Goal: Find specific page/section: Find specific page/section

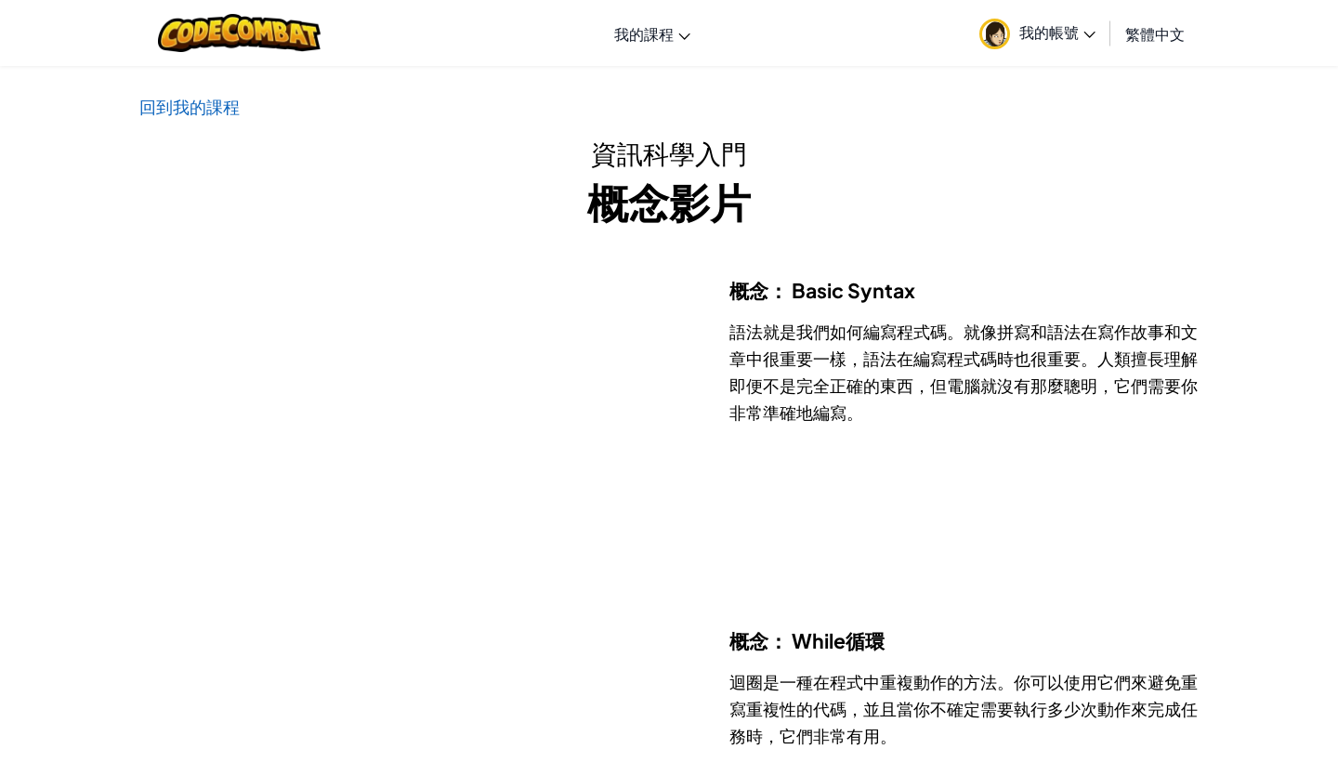
scroll to position [320, 0]
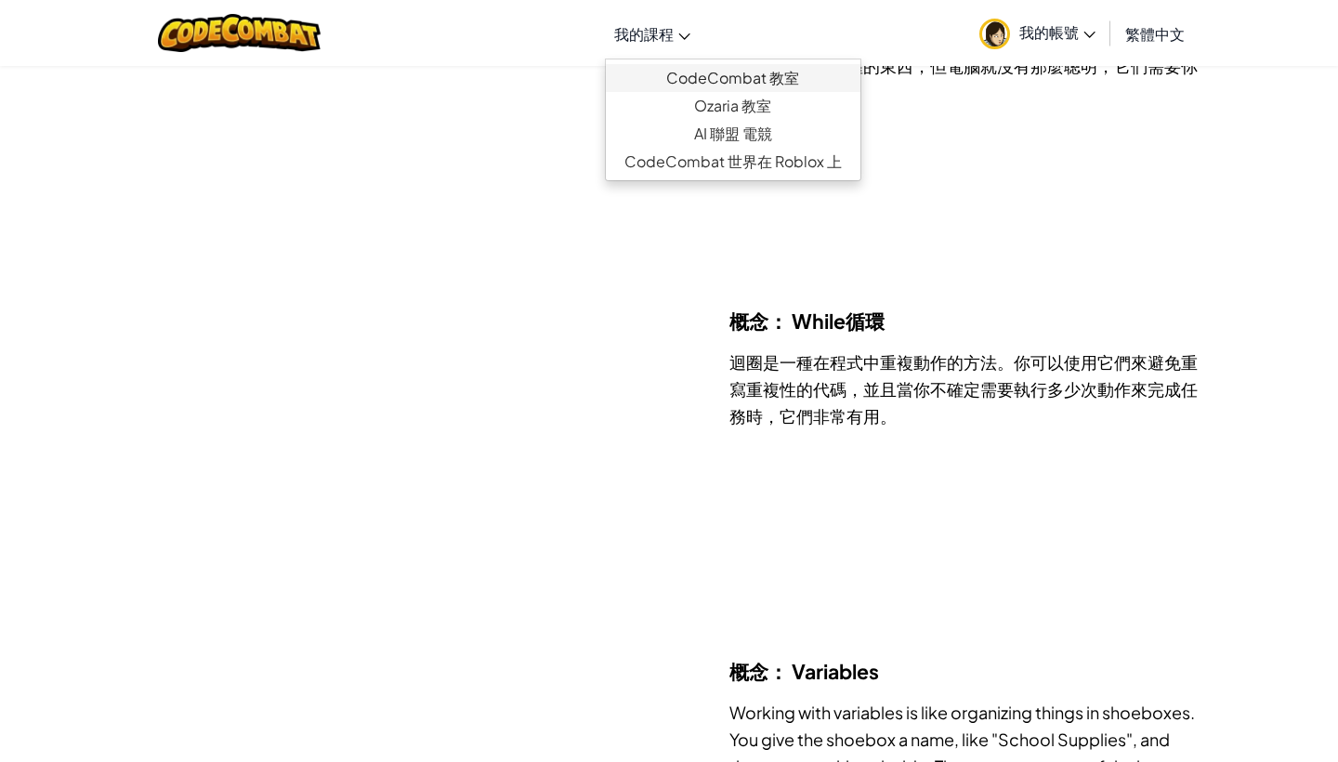
click at [729, 86] on link "CodeCombat 教室" at bounding box center [733, 78] width 255 height 28
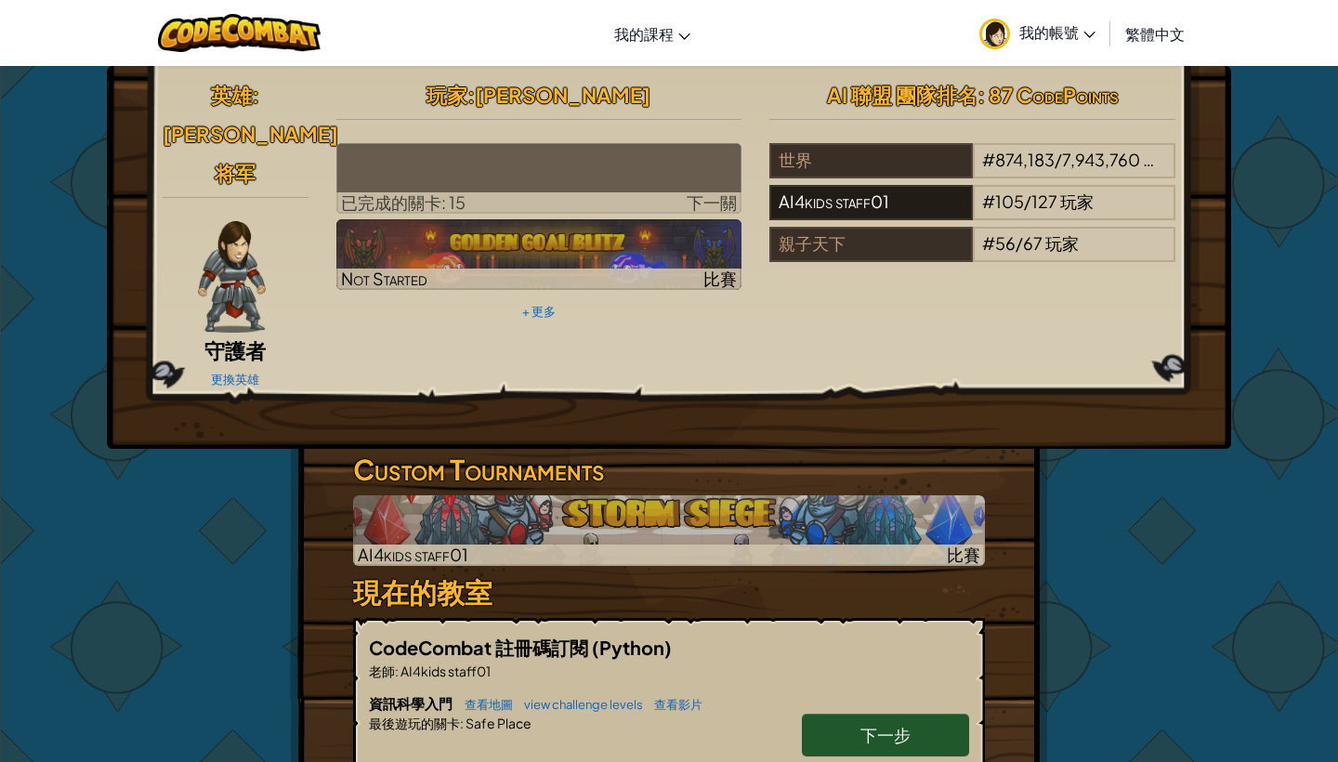
click at [914, 204] on div "AI4kids staff01" at bounding box center [871, 202] width 203 height 35
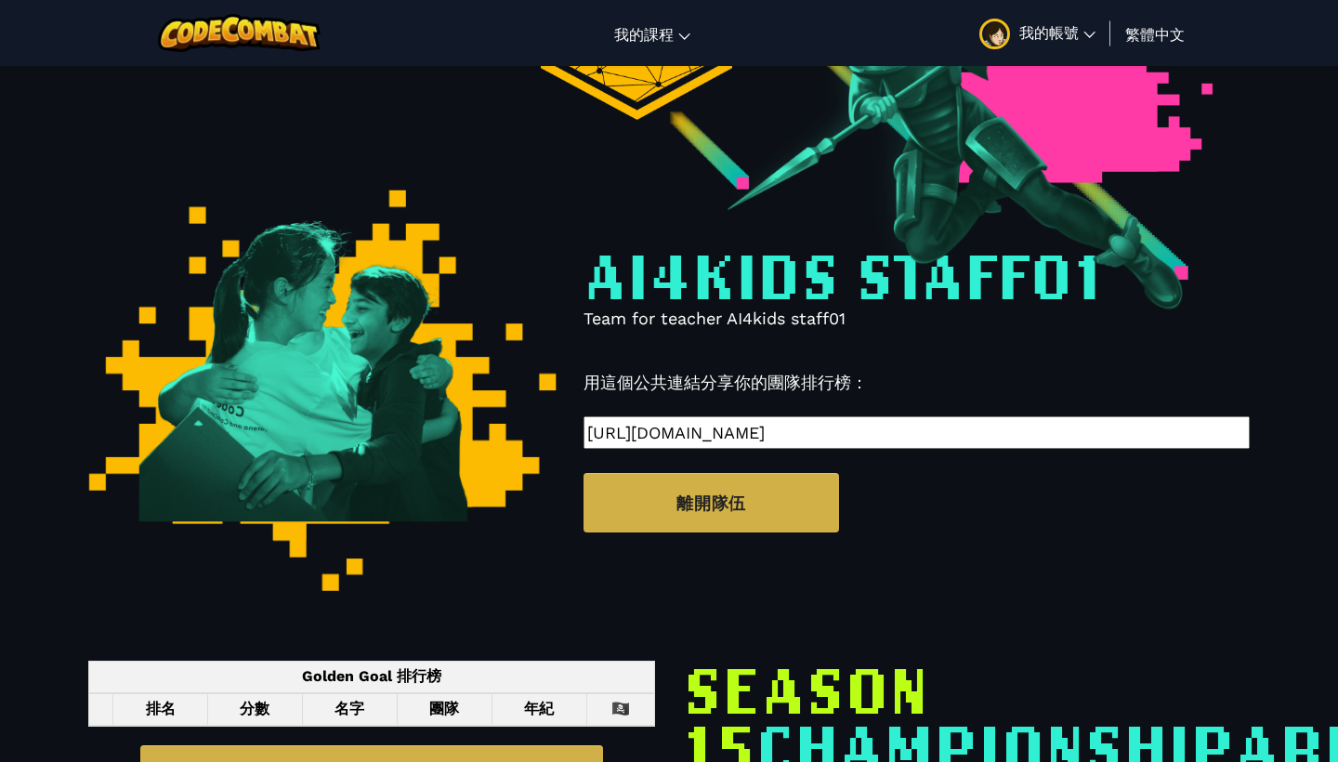
select select "6045ebfb44d6a7022cab8619"
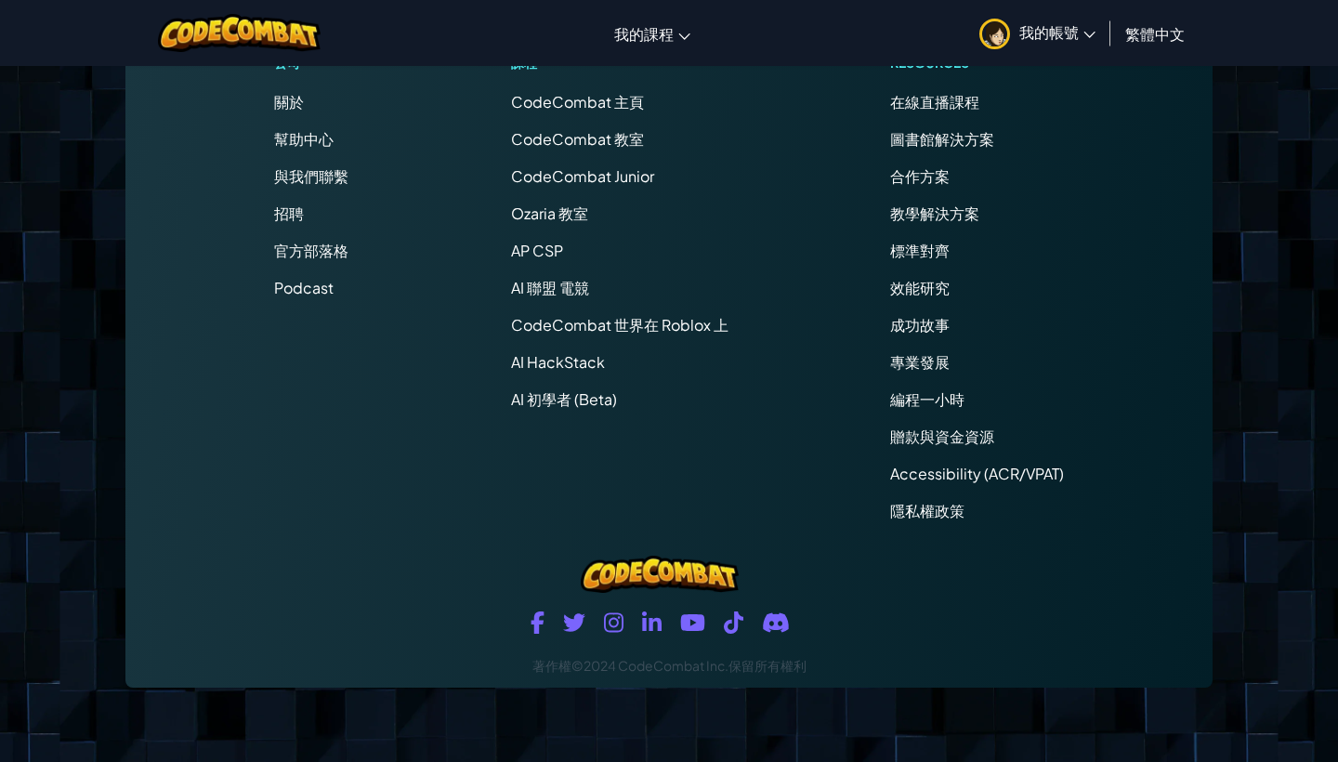
scroll to position [11333, 0]
